Goal: Task Accomplishment & Management: Manage account settings

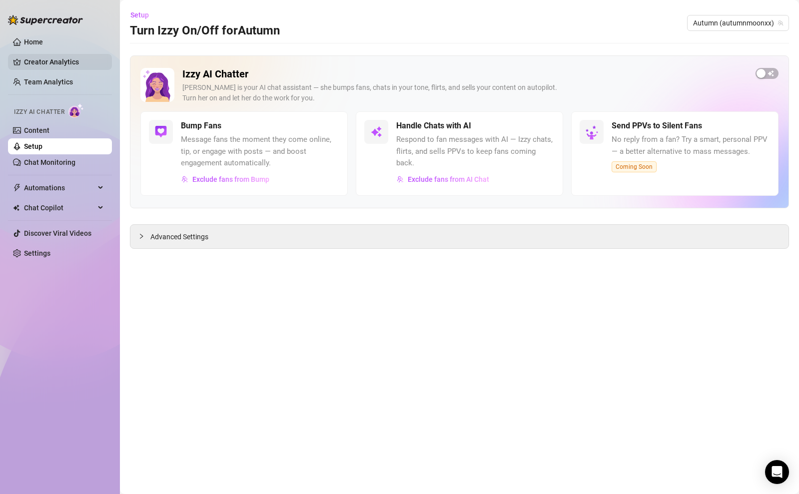
click at [32, 56] on link "Creator Analytics" at bounding box center [64, 62] width 80 height 16
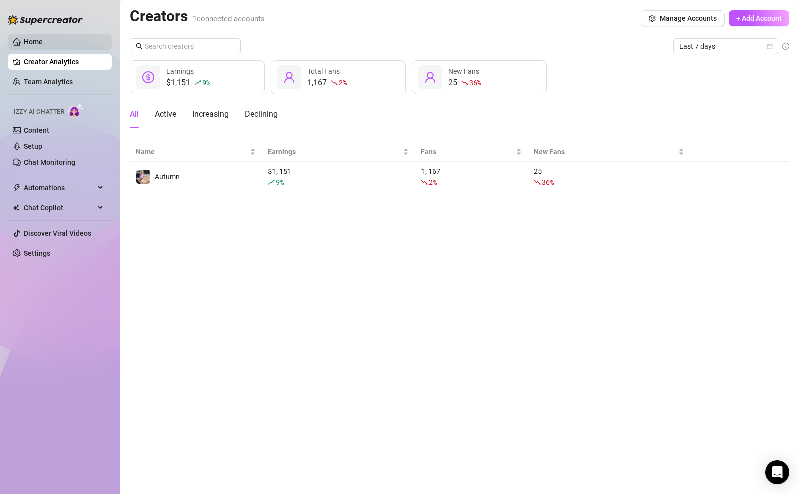
click at [39, 38] on link "Home" at bounding box center [33, 42] width 19 height 8
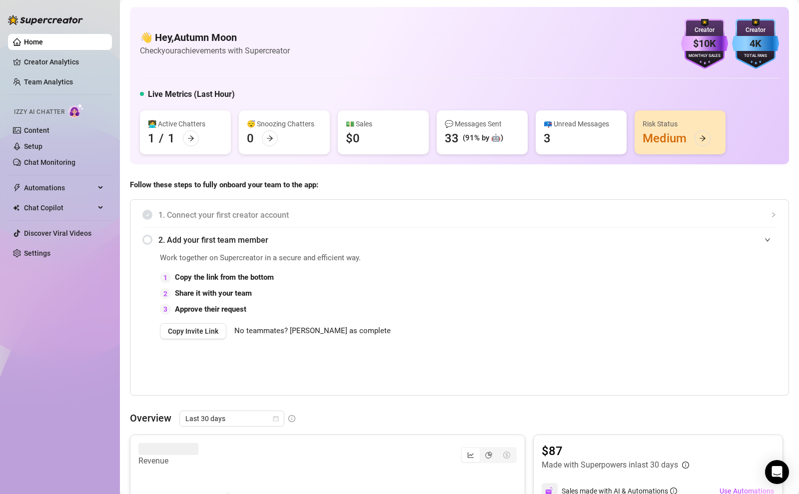
click at [686, 145] on div "Risk Status Medium" at bounding box center [679, 132] width 91 height 44
click at [694, 141] on div at bounding box center [702, 138] width 16 height 16
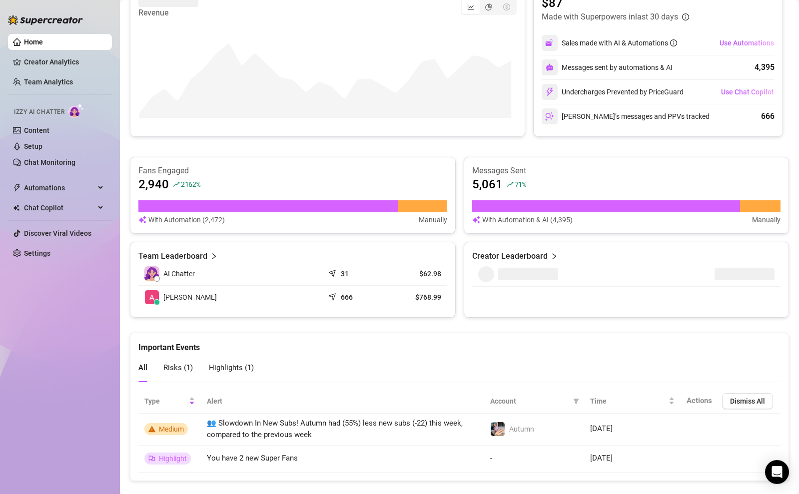
scroll to position [465, 0]
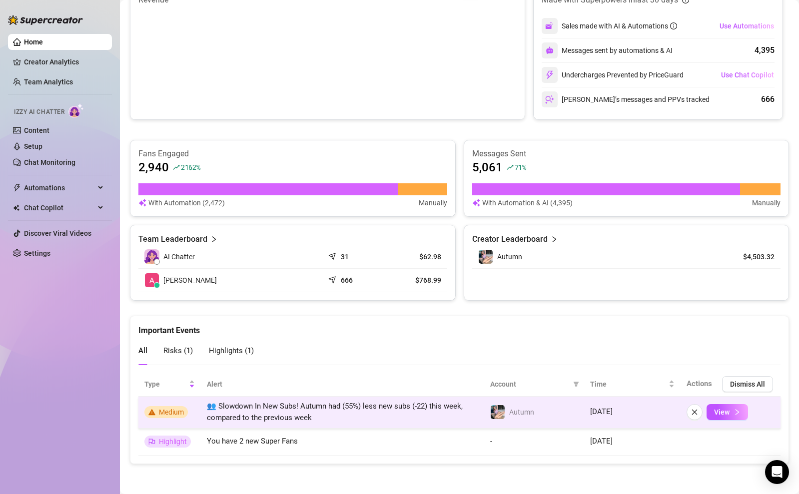
click at [167, 415] on span "Medium" at bounding box center [171, 412] width 25 height 8
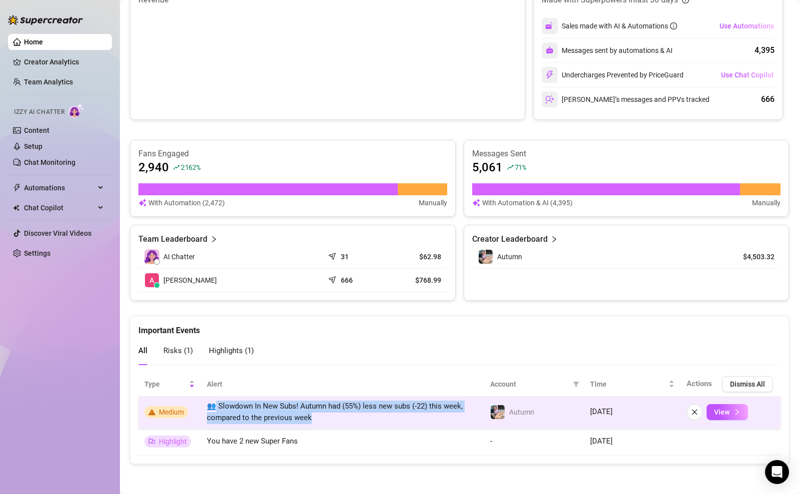
drag, startPoint x: 318, startPoint y: 415, endPoint x: 214, endPoint y: 405, distance: 104.4
click at [214, 405] on td "👥 Slowdown In New Subs! Autumn had (55%) less new subs (-22) this week, compare…" at bounding box center [342, 413] width 283 height 32
click at [718, 412] on span "View" at bounding box center [721, 412] width 15 height 8
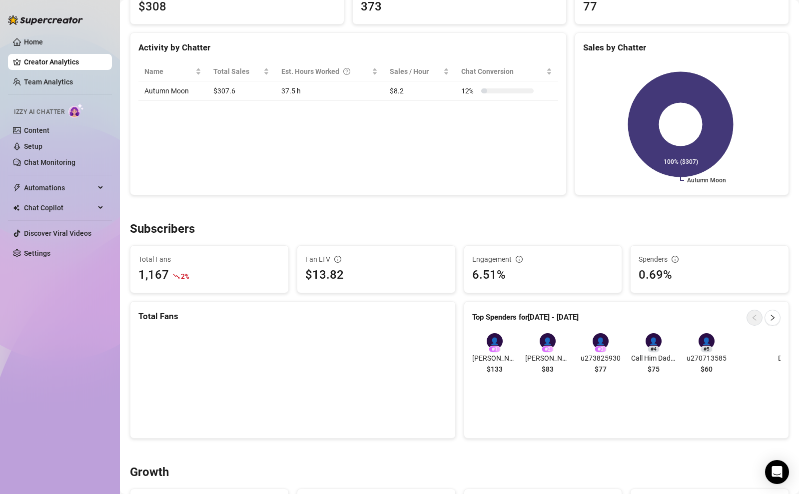
click at [543, 342] on div "👤" at bounding box center [547, 341] width 16 height 16
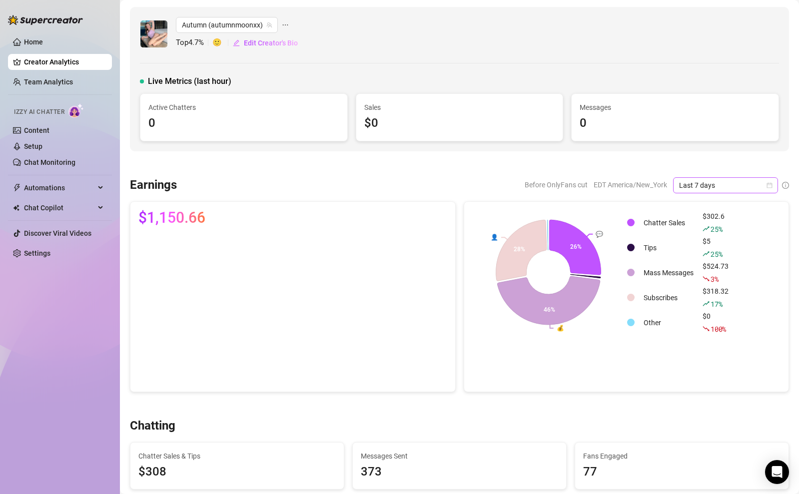
click at [709, 182] on span "Last 7 days" at bounding box center [725, 185] width 93 height 15
click at [707, 232] on div "Last 30 days" at bounding box center [717, 237] width 89 height 11
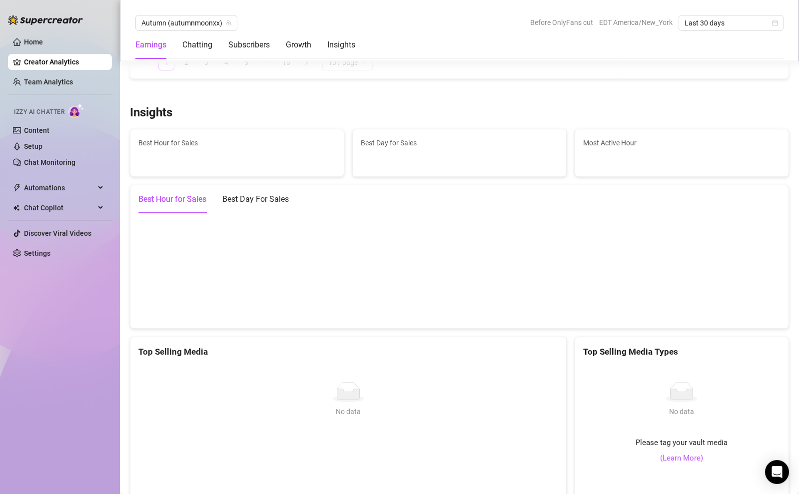
scroll to position [1694, 0]
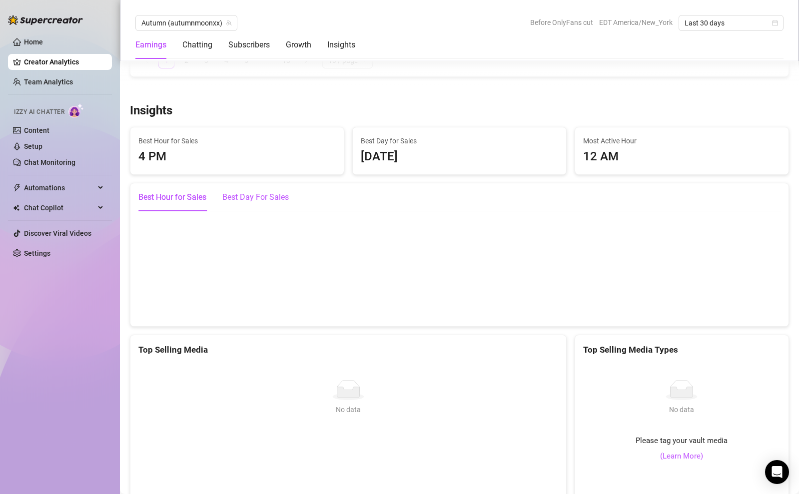
click at [273, 199] on div "Best Day For Sales" at bounding box center [255, 197] width 66 height 12
click at [371, 283] on canvas at bounding box center [455, 268] width 634 height 100
click at [193, 201] on div "Best Hour for Sales" at bounding box center [172, 197] width 68 height 12
click at [688, 22] on span "Last 30 days" at bounding box center [730, 22] width 93 height 15
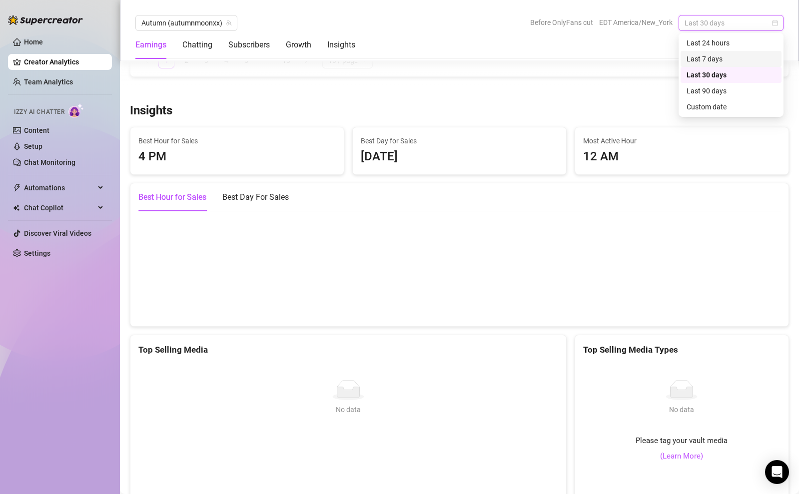
click at [699, 57] on div "Last 7 days" at bounding box center [730, 58] width 89 height 11
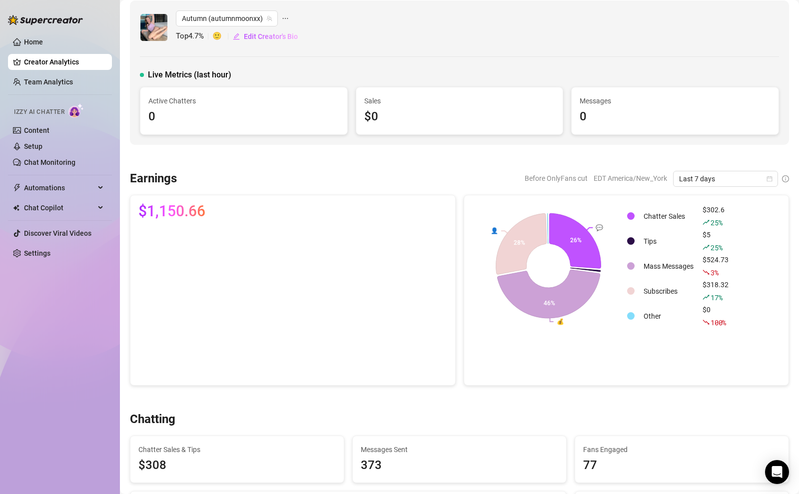
scroll to position [0, 0]
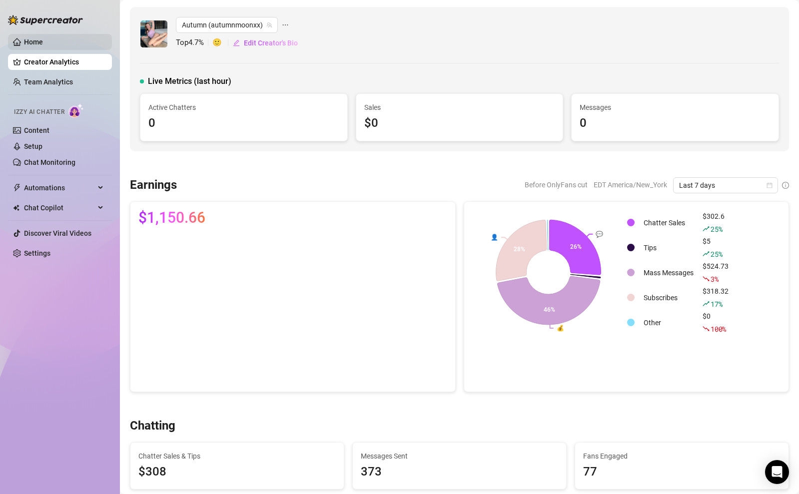
click at [43, 44] on link "Home" at bounding box center [33, 42] width 19 height 8
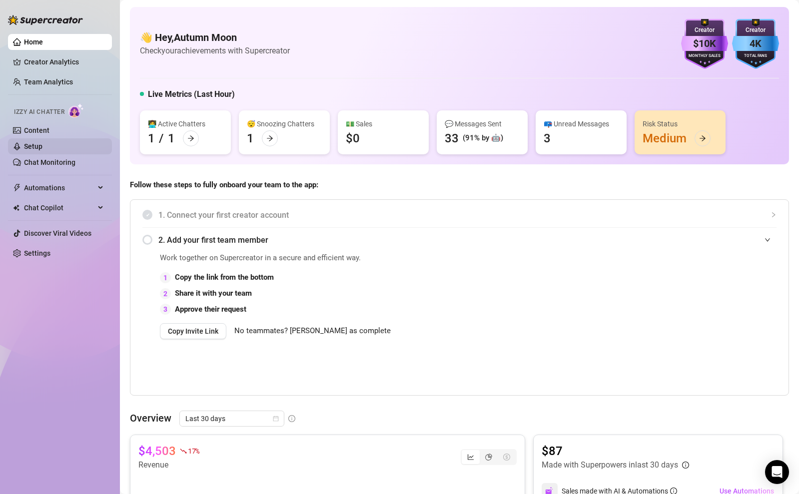
click at [38, 147] on link "Setup" at bounding box center [33, 146] width 18 height 8
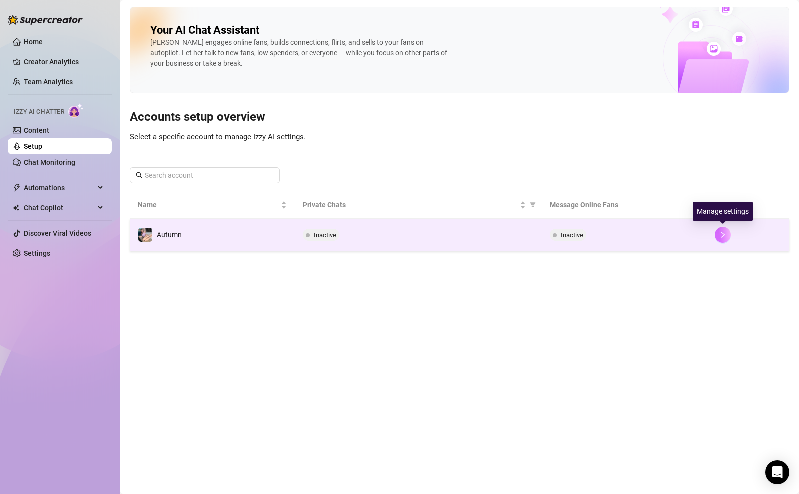
click at [721, 233] on icon "right" at bounding box center [722, 235] width 3 height 6
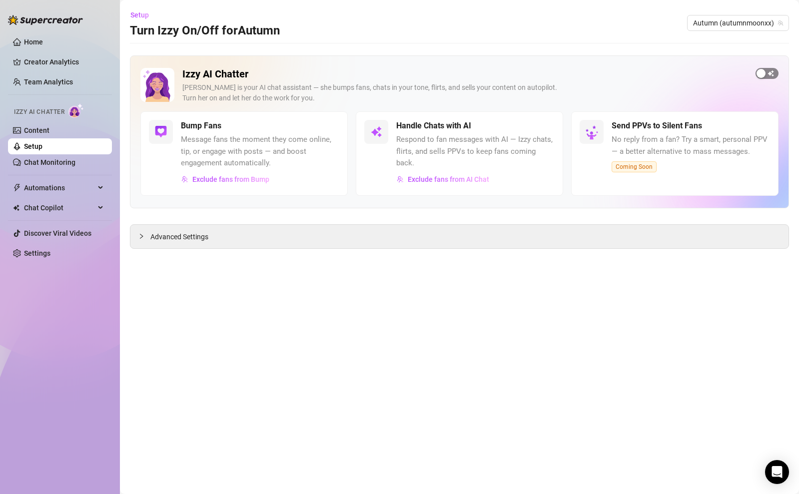
click at [765, 72] on div "button" at bounding box center [760, 73] width 9 height 9
